Goal: Information Seeking & Learning: Find specific fact

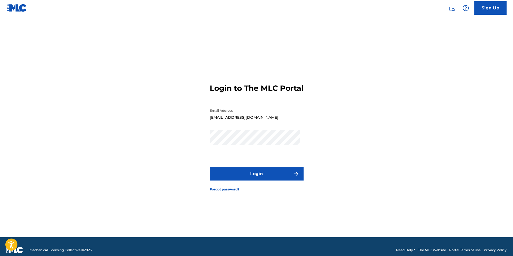
click at [259, 180] on button "Login" at bounding box center [257, 173] width 94 height 13
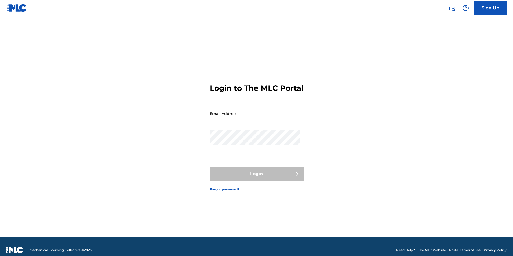
type input "[EMAIL_ADDRESS][DOMAIN_NAME]"
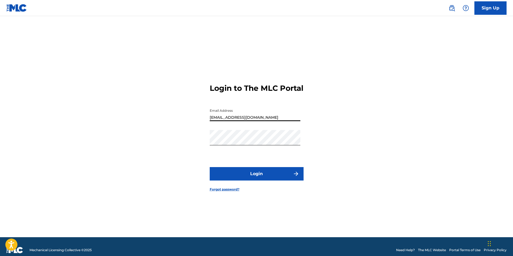
click at [449, 8] on img at bounding box center [452, 8] width 6 height 6
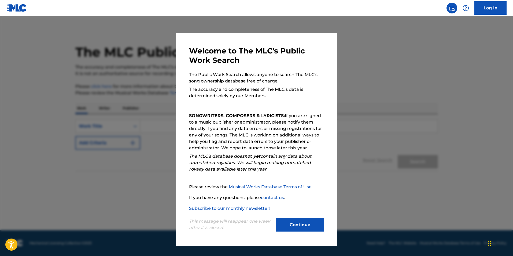
click at [296, 228] on button "Continue" at bounding box center [300, 224] width 48 height 13
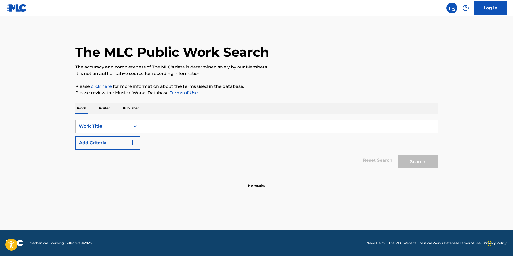
click at [148, 122] on input "Search Form" at bounding box center [289, 126] width 298 height 13
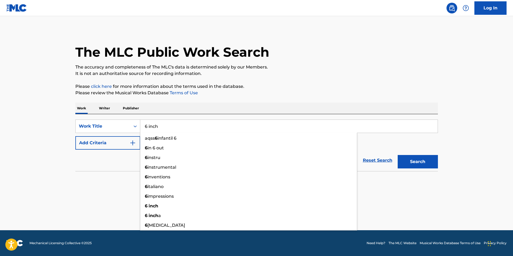
type input "6 inch"
click at [398, 155] on button "Search" at bounding box center [418, 161] width 40 height 13
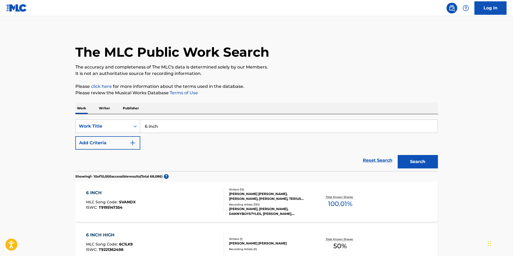
click at [129, 200] on span "SVANDX" at bounding box center [127, 201] width 17 height 5
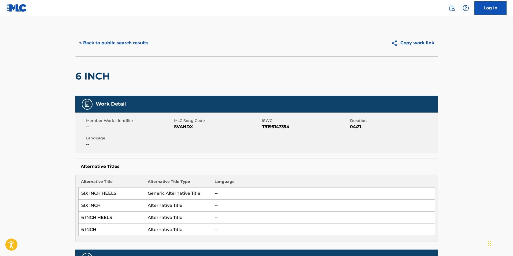
click at [129, 200] on td "SIX INCH" at bounding box center [111, 205] width 67 height 12
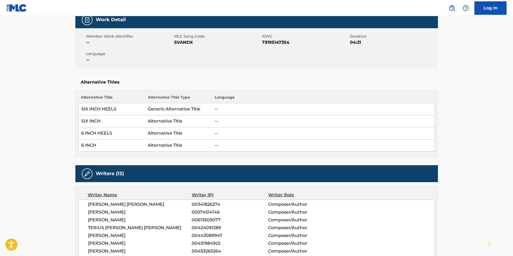
scroll to position [54, 0]
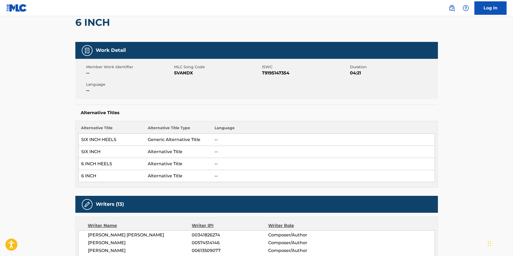
click at [182, 72] on span "SVANDX" at bounding box center [217, 73] width 87 height 6
copy span "SVANDX"
